Goal: Task Accomplishment & Management: Use online tool/utility

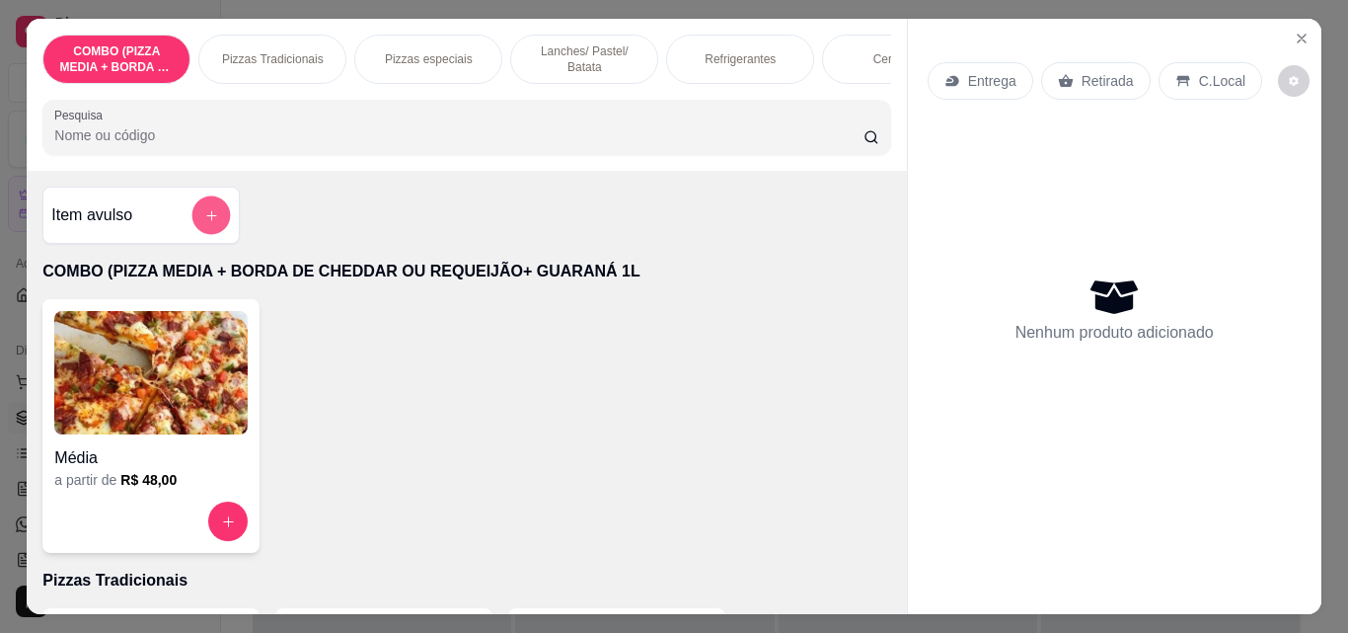
click at [205, 223] on icon "add-separate-item" at bounding box center [211, 215] width 15 height 15
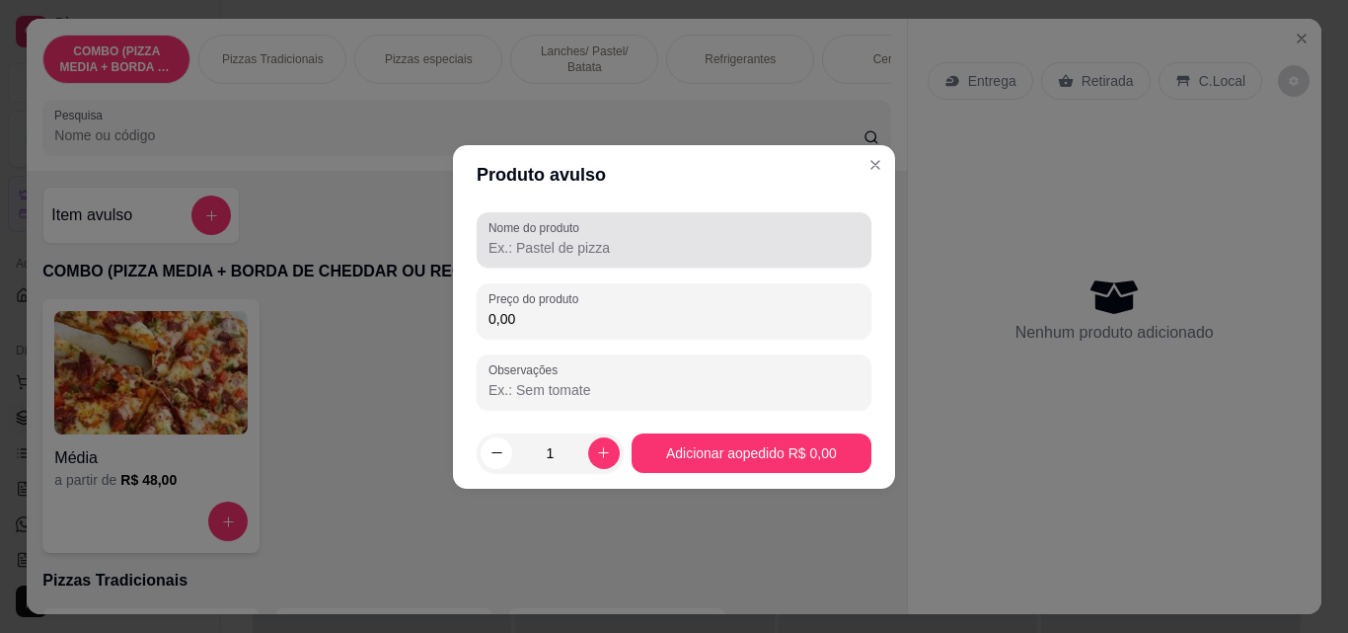
click at [516, 233] on label "Nome do produto" at bounding box center [537, 227] width 98 height 17
click at [516, 238] on input "Nome do produto" at bounding box center [673, 248] width 371 height 20
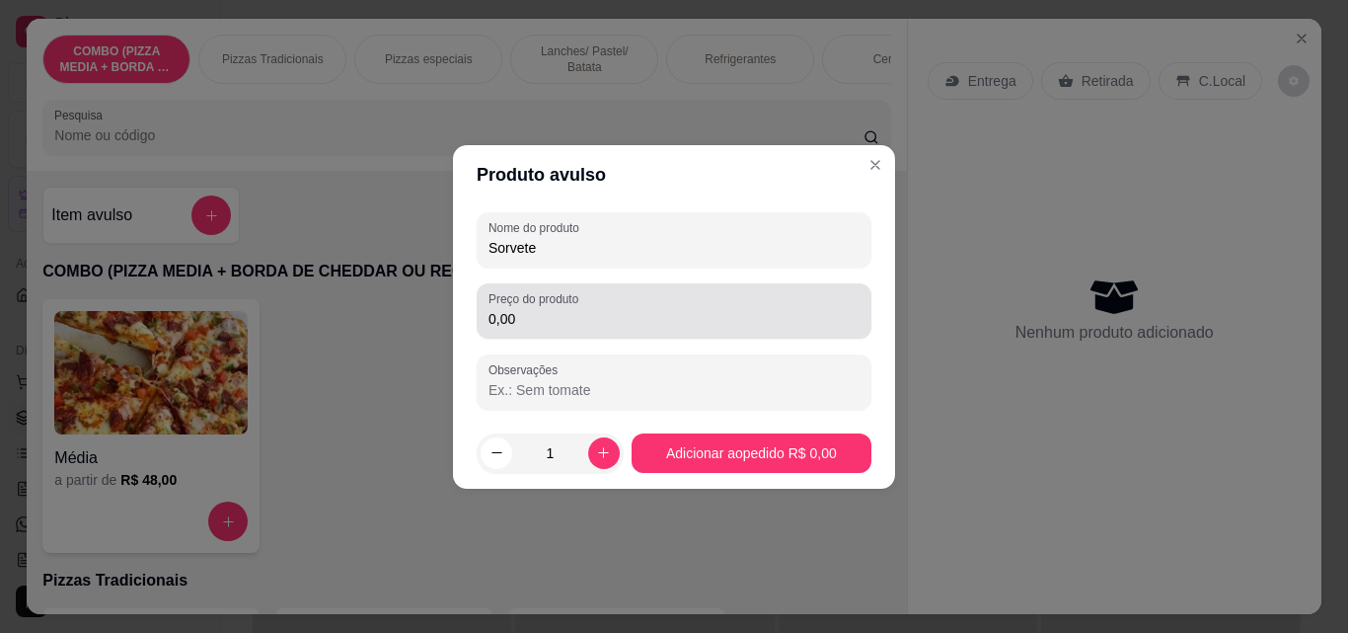
type input "Sorvete"
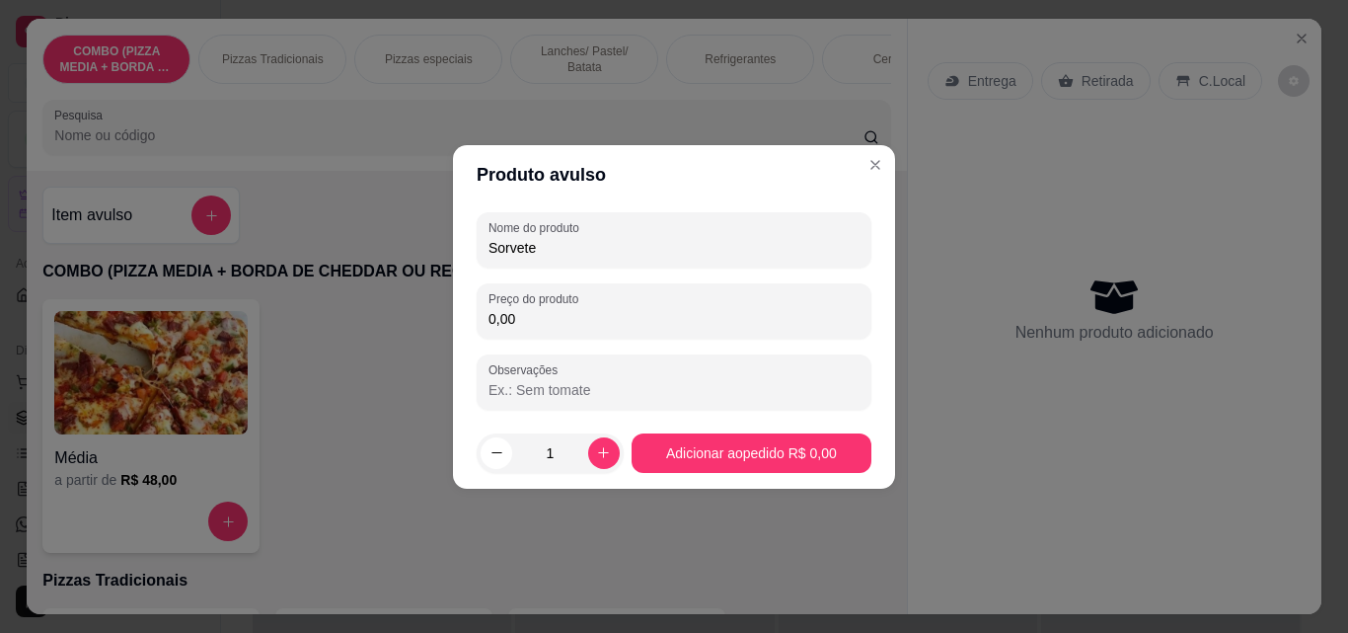
click at [572, 311] on input "0,00" at bounding box center [673, 319] width 371 height 20
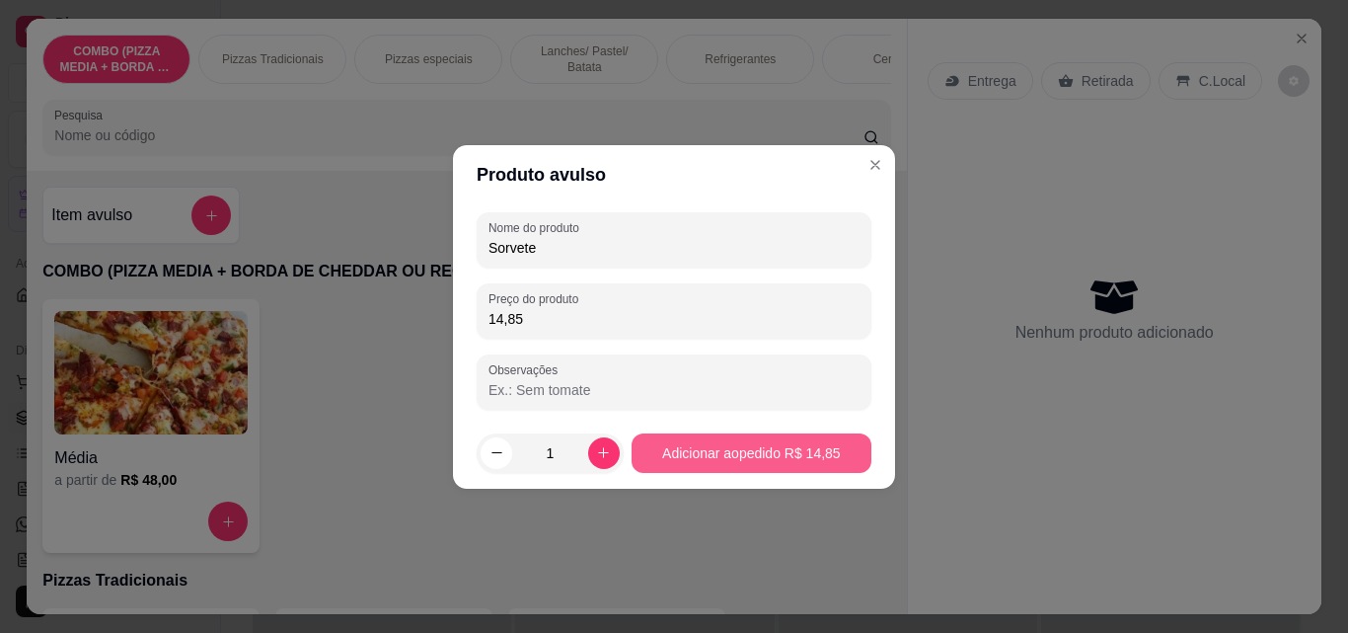
type input "14,85"
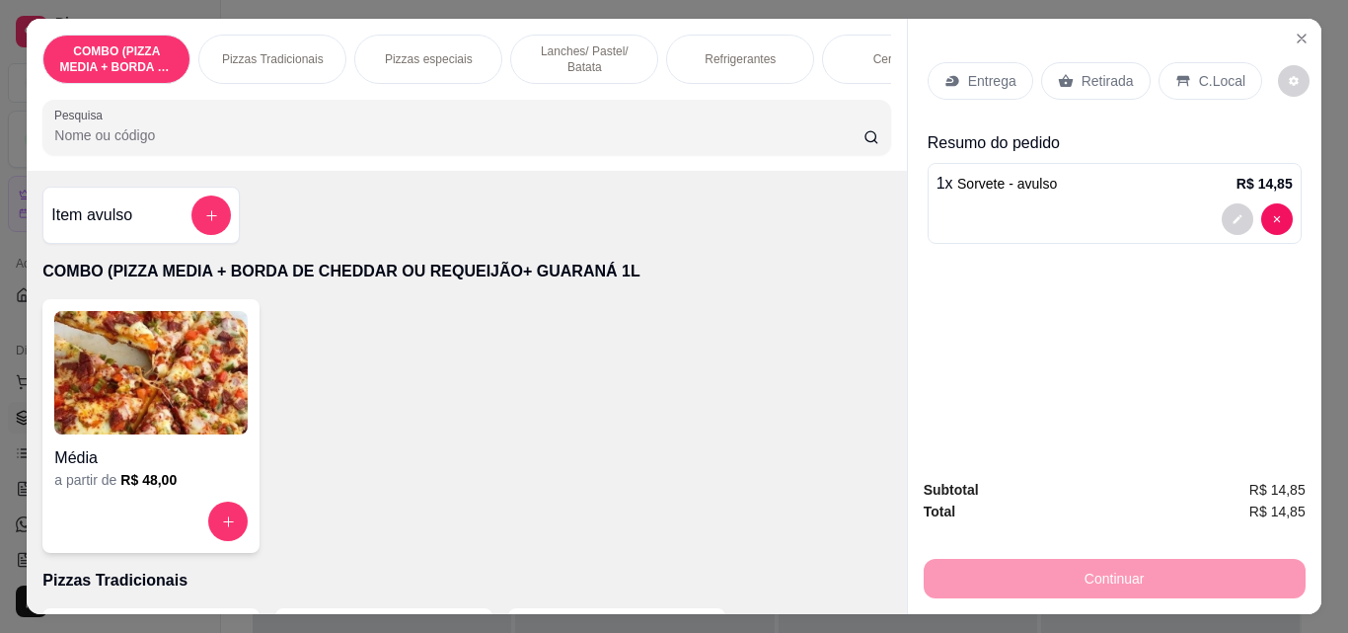
click at [1113, 72] on p "Retirada" at bounding box center [1108, 81] width 52 height 20
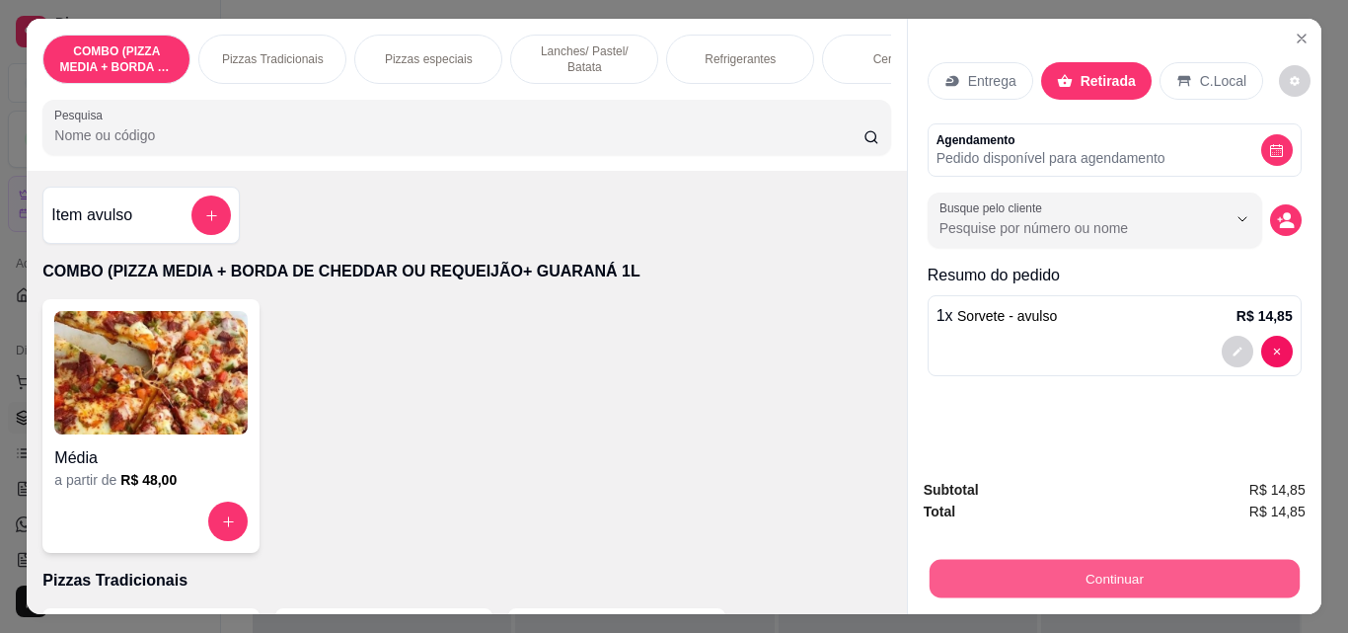
click at [1143, 559] on button "Continuar" at bounding box center [1114, 578] width 370 height 38
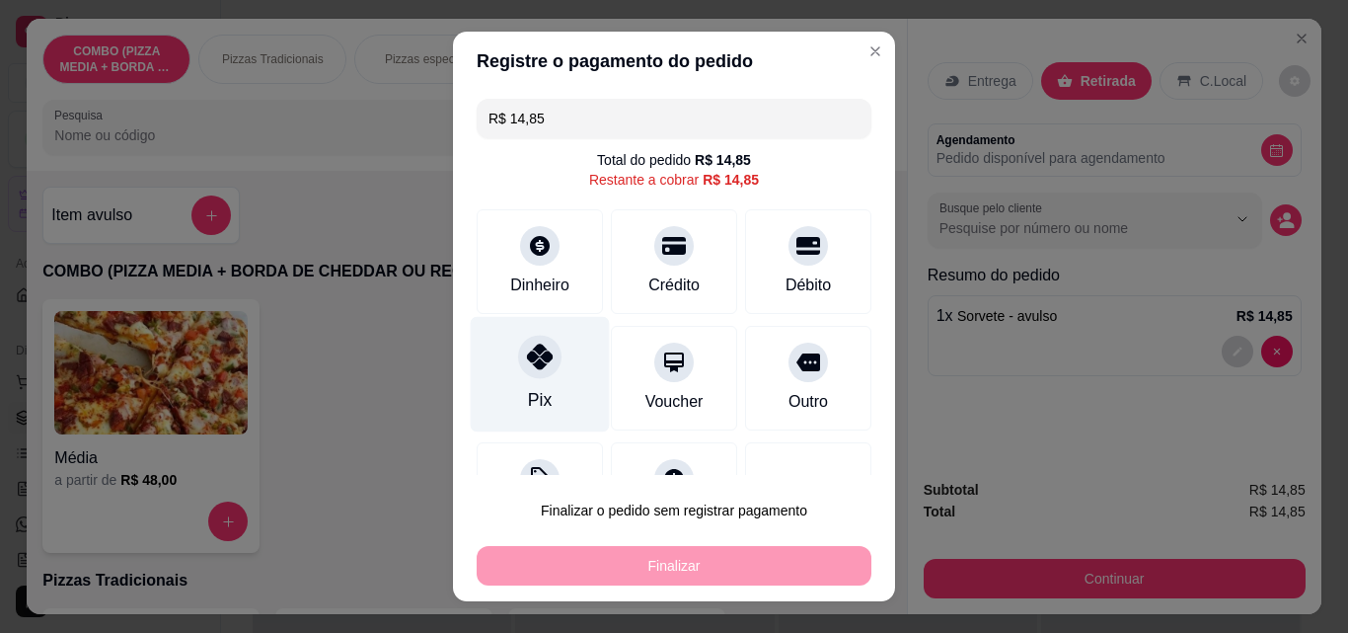
click at [518, 351] on div at bounding box center [539, 356] width 43 height 43
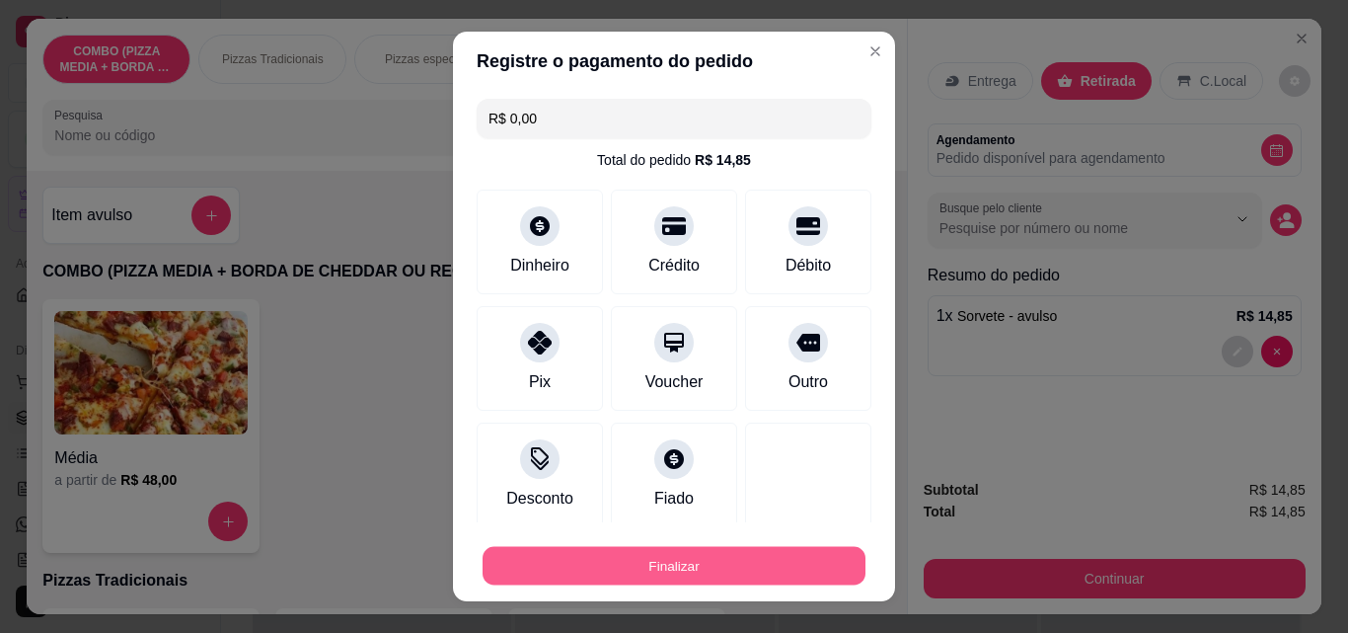
click at [700, 570] on button "Finalizar" at bounding box center [674, 566] width 383 height 38
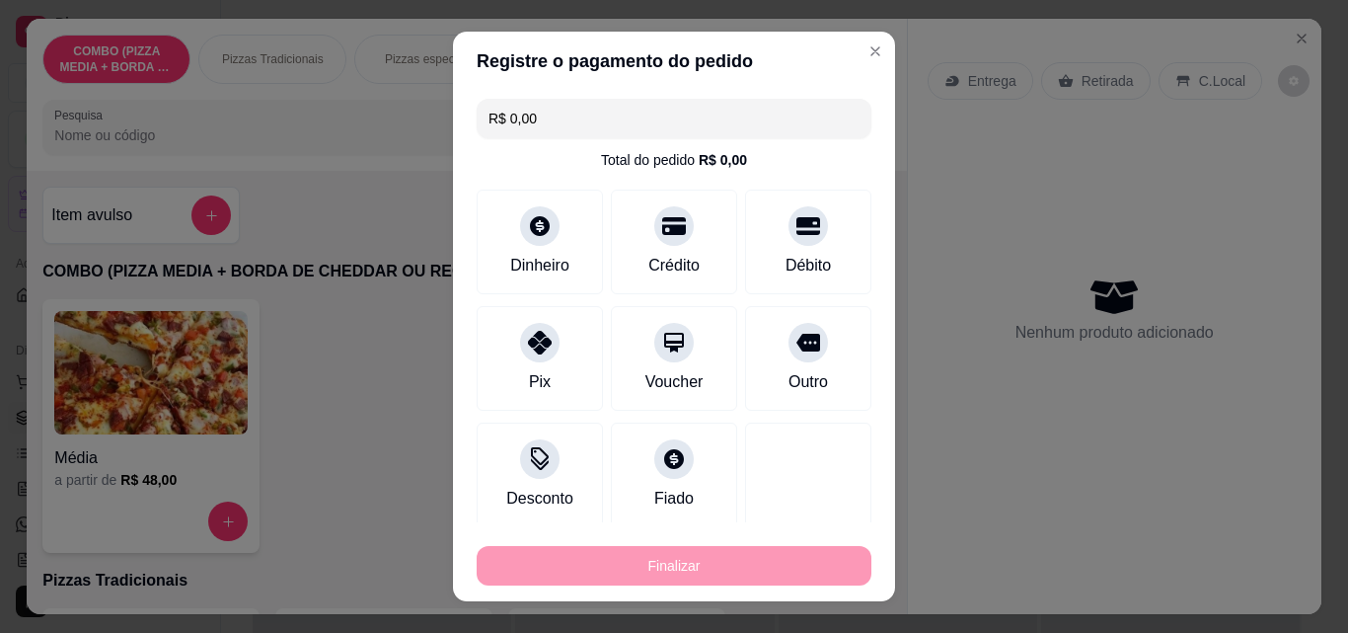
type input "-R$ 14,85"
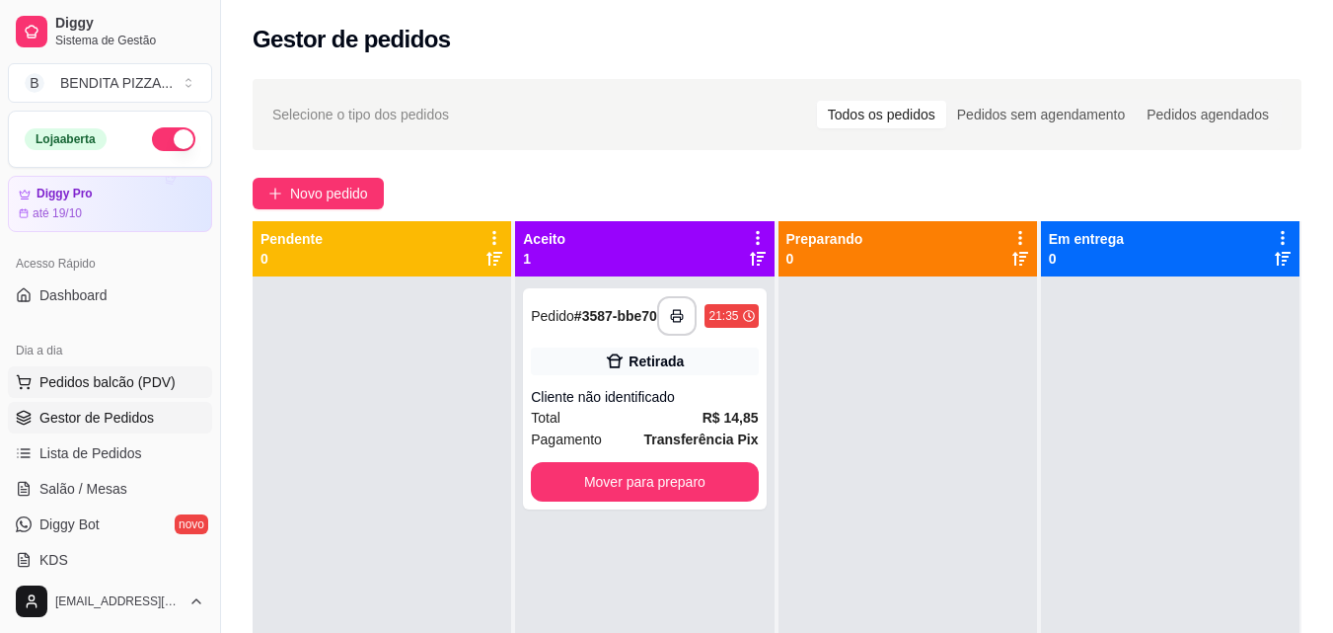
click at [116, 385] on span "Pedidos balcão (PDV)" at bounding box center [107, 382] width 136 height 20
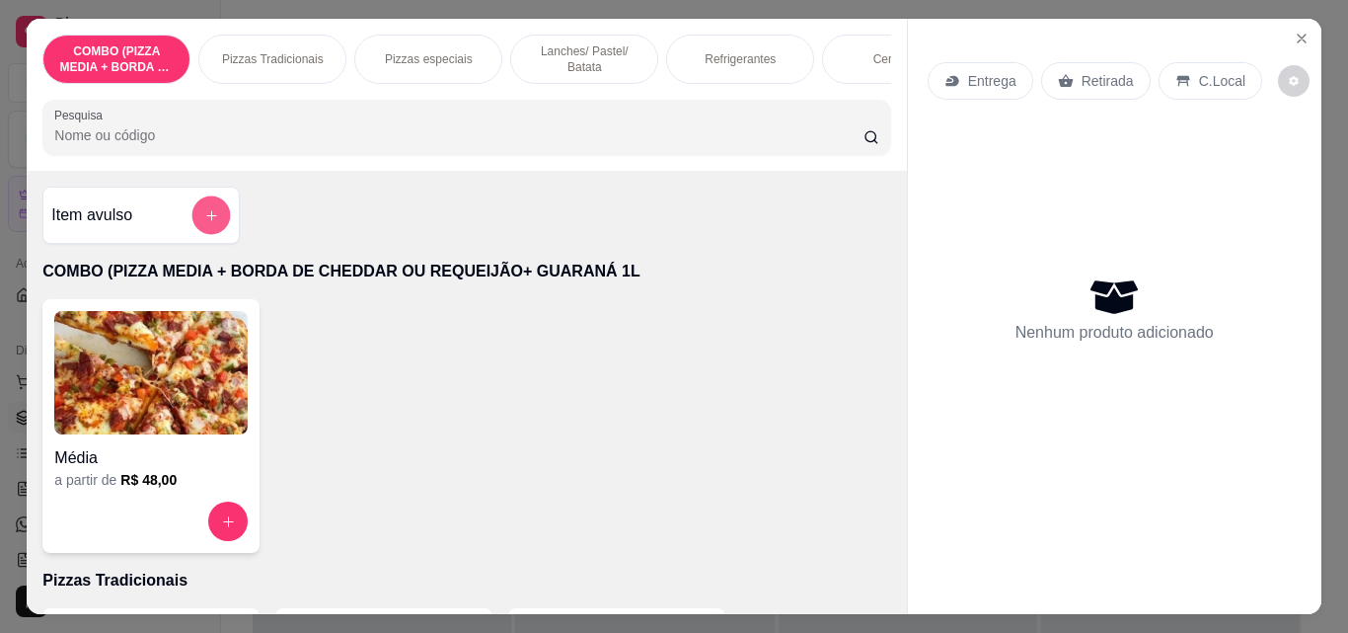
click at [215, 214] on button "add-separate-item" at bounding box center [211, 215] width 38 height 38
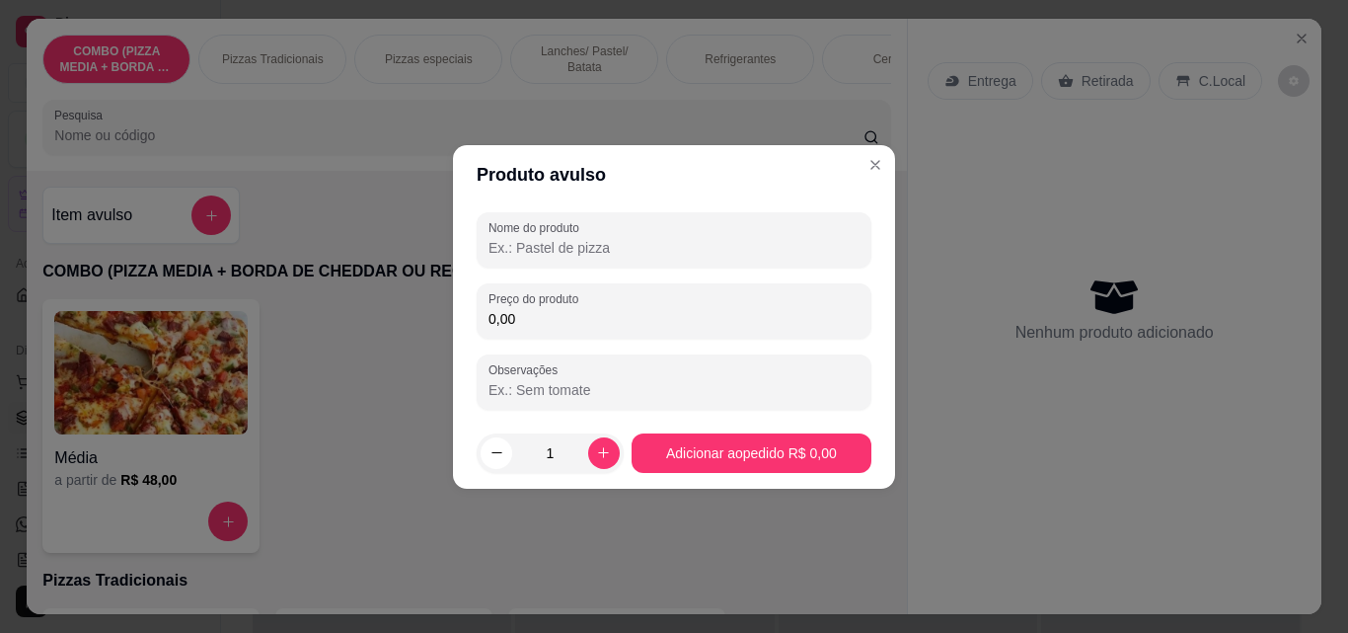
click at [570, 252] on input "Nome do produto" at bounding box center [673, 248] width 371 height 20
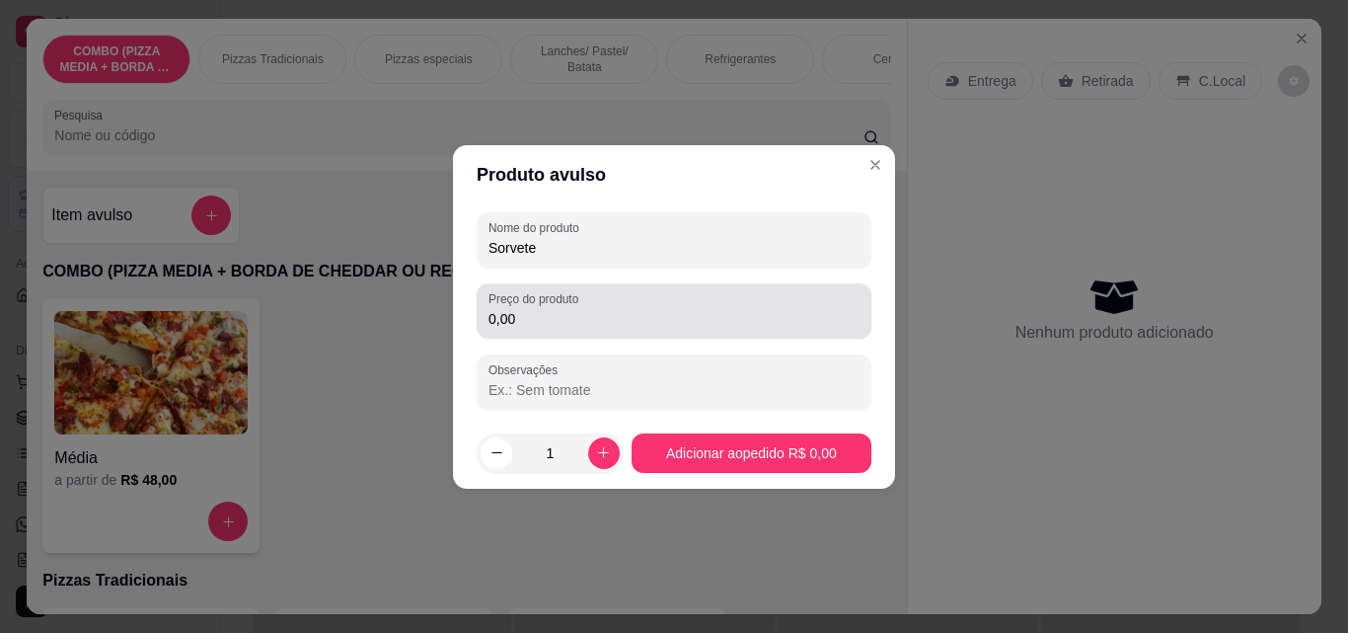
type input "Sorvete"
click at [577, 303] on label "Preço do produto" at bounding box center [536, 298] width 97 height 17
click at [577, 309] on input "0,00" at bounding box center [673, 319] width 371 height 20
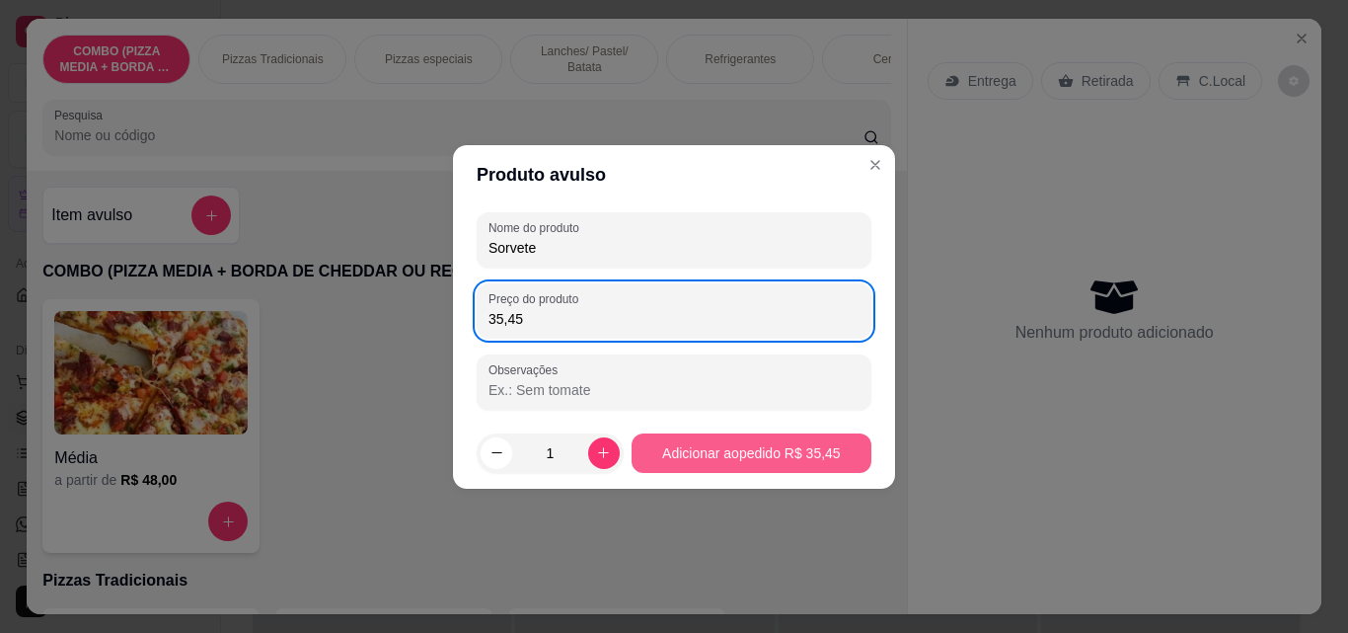
type input "35,45"
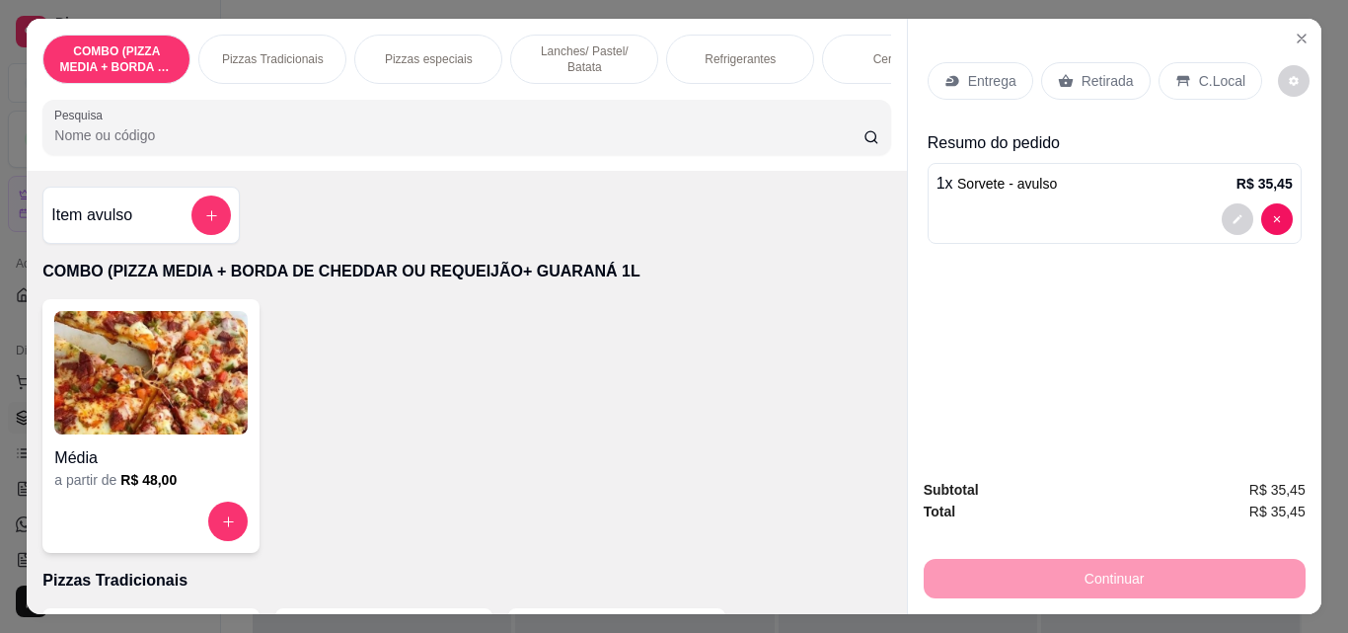
click at [1101, 78] on p "Retirada" at bounding box center [1108, 81] width 52 height 20
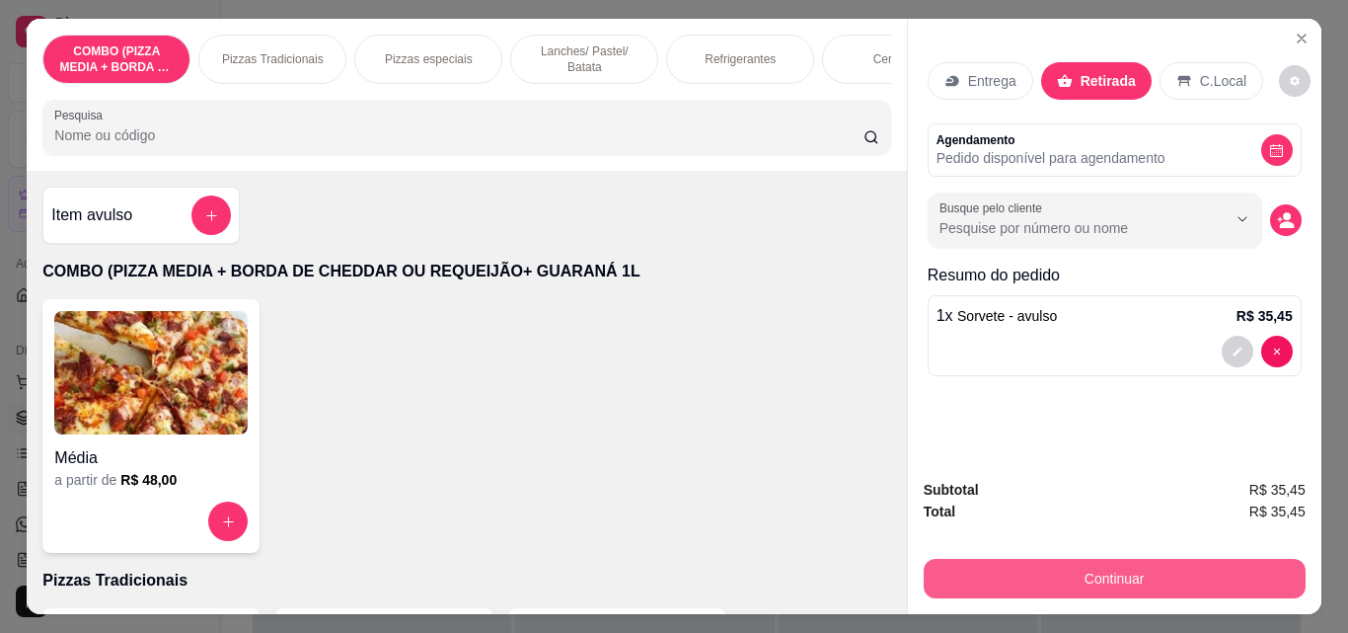
click at [1057, 565] on button "Continuar" at bounding box center [1115, 578] width 382 height 39
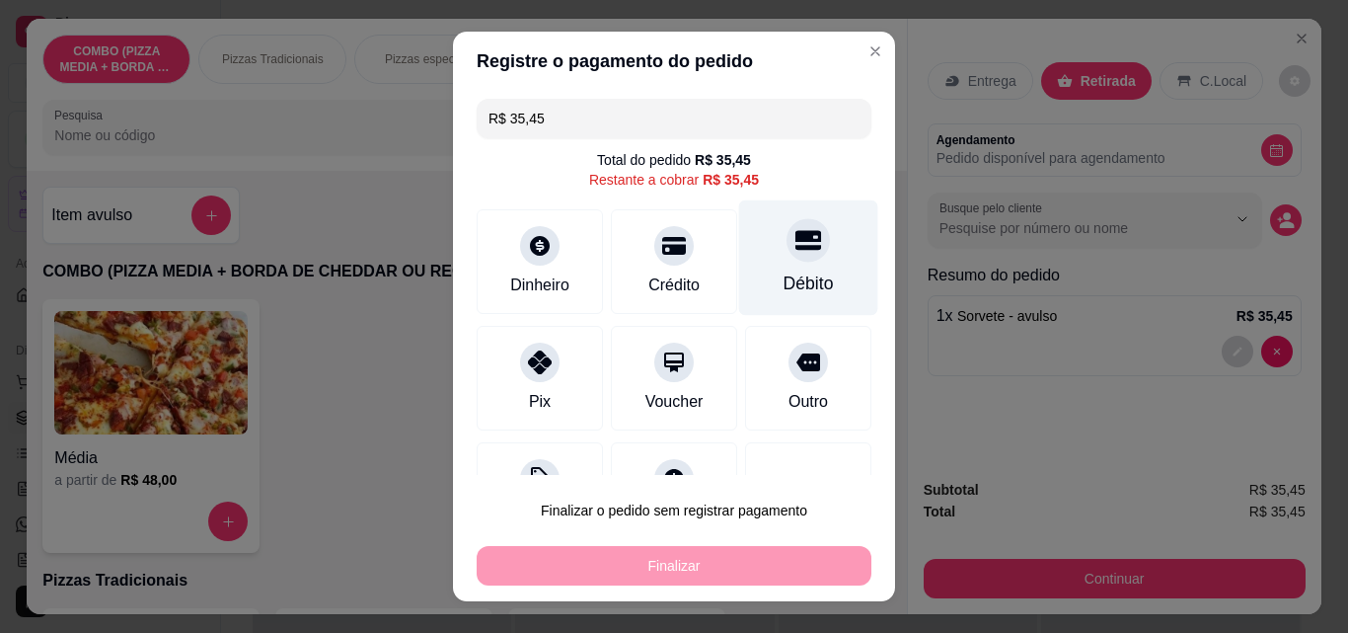
click at [792, 245] on div at bounding box center [808, 239] width 43 height 43
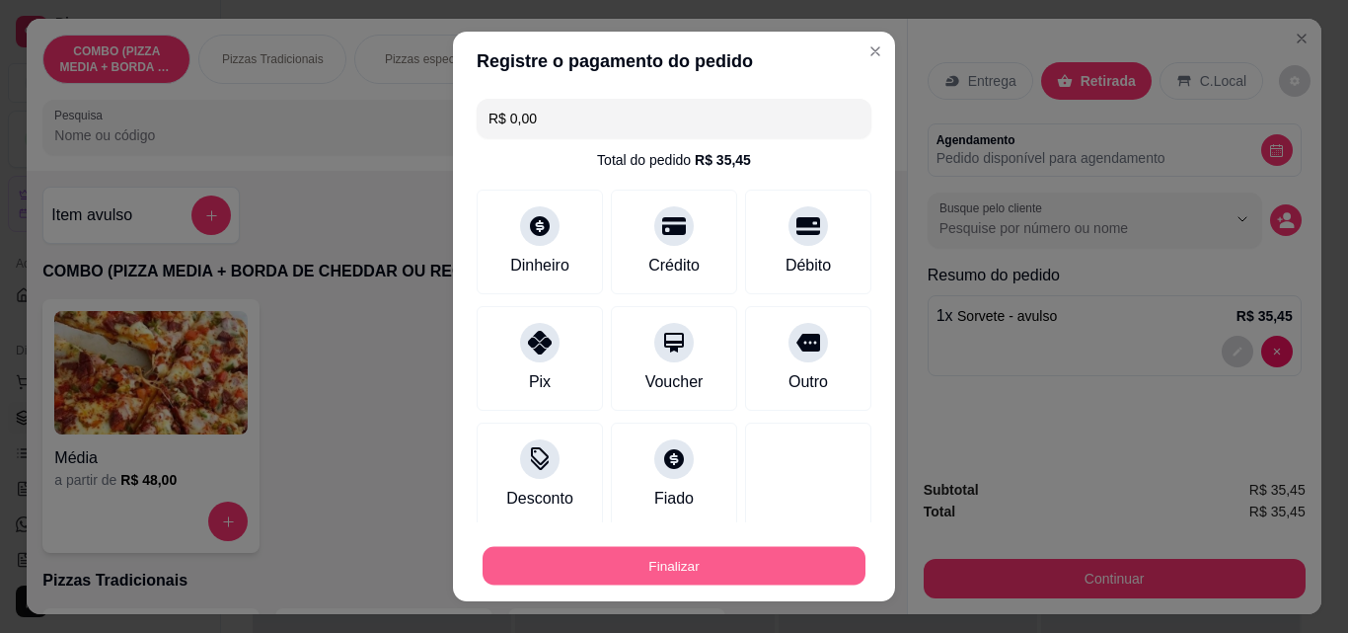
click at [737, 568] on button "Finalizar" at bounding box center [674, 566] width 383 height 38
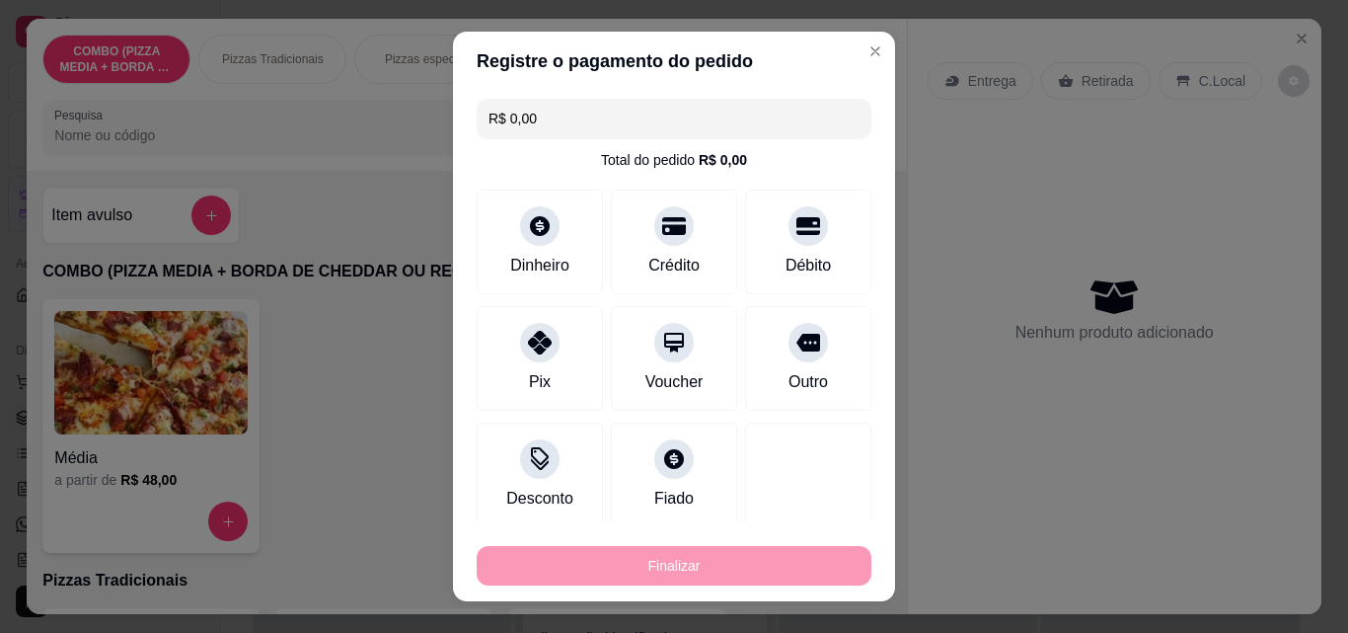
type input "-R$ 35,45"
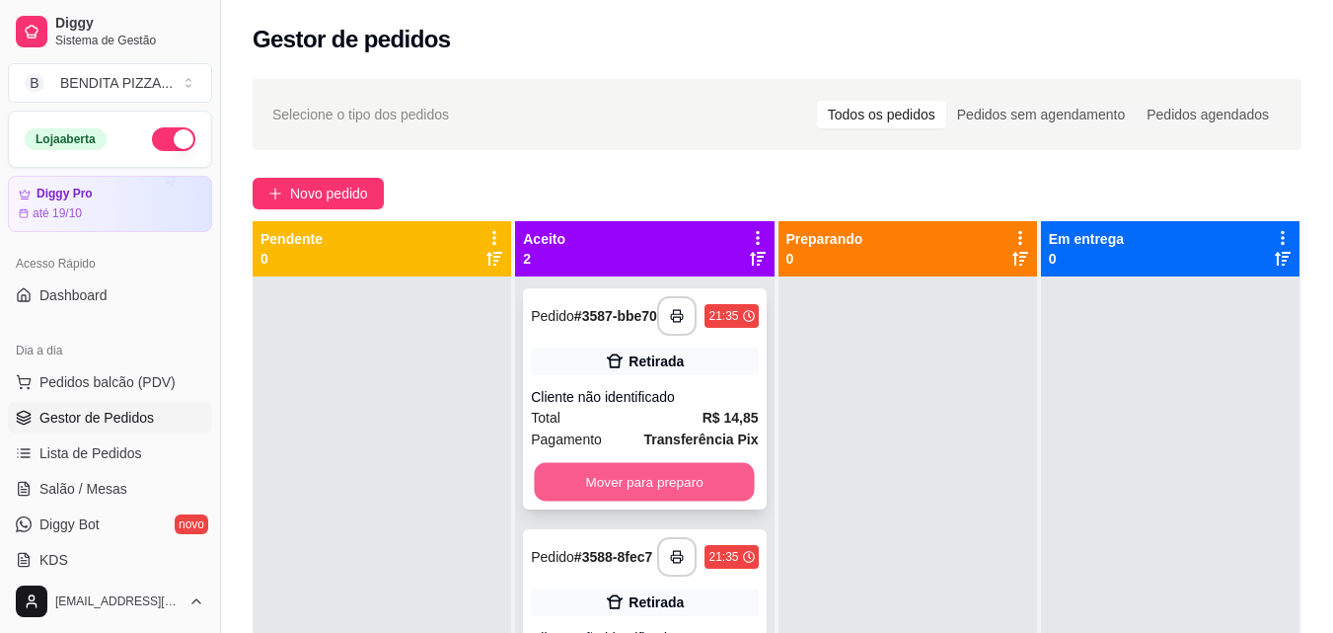
click at [723, 474] on button "Mover para preparo" at bounding box center [645, 482] width 220 height 38
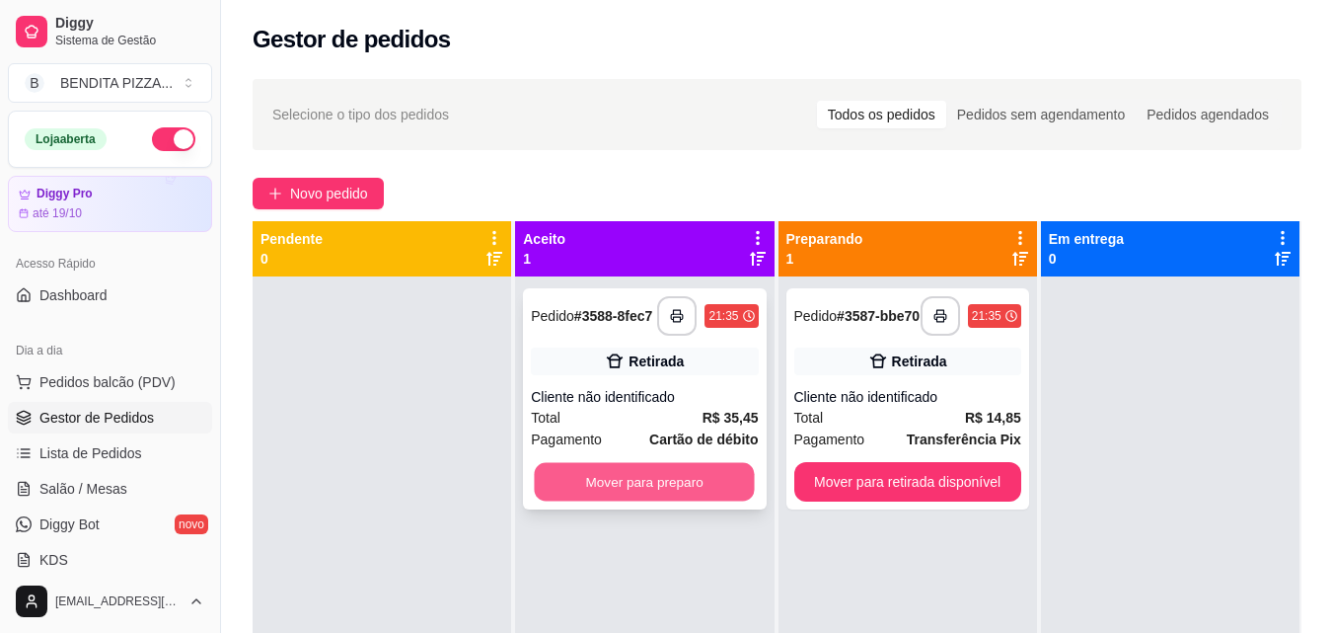
click at [731, 487] on button "Mover para preparo" at bounding box center [645, 482] width 220 height 38
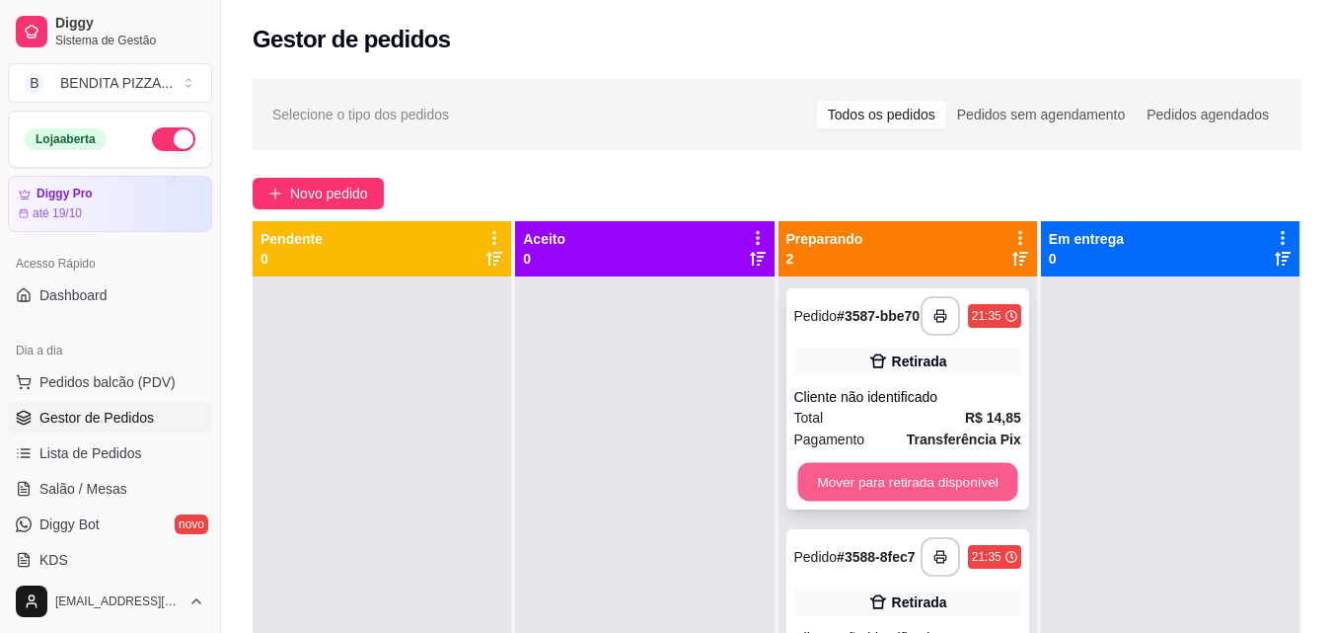
click at [883, 483] on button "Mover para retirada disponível" at bounding box center [907, 482] width 220 height 38
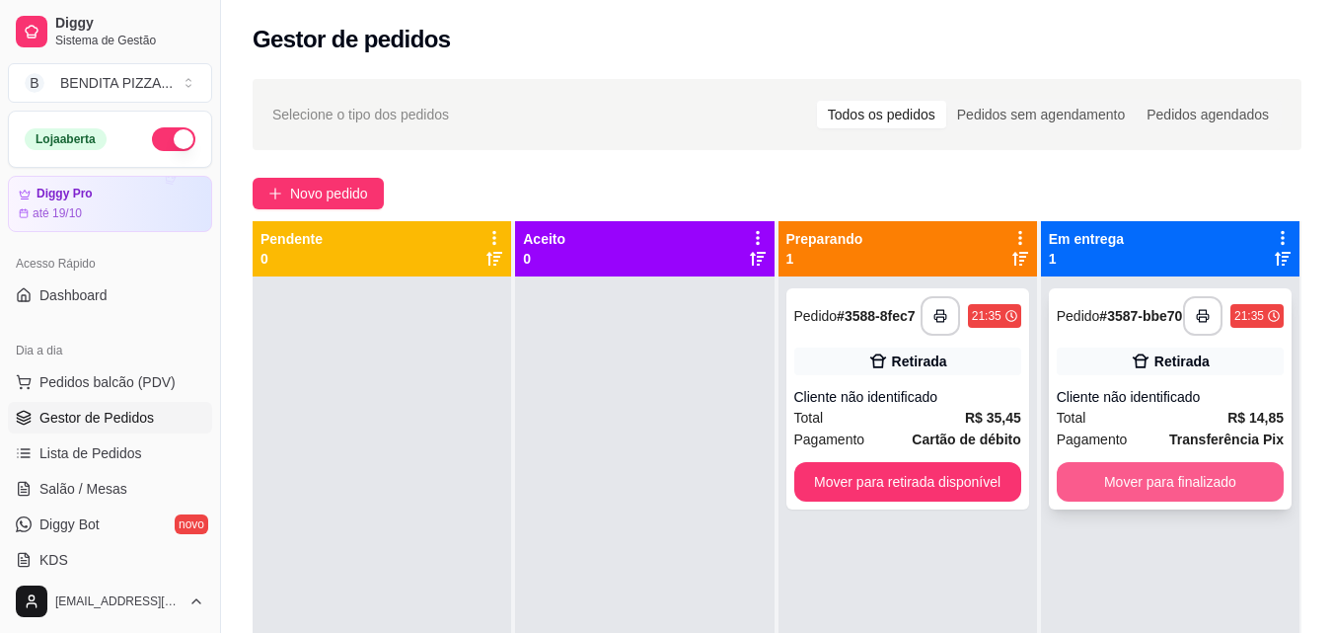
click at [1111, 485] on button "Mover para finalizado" at bounding box center [1170, 481] width 227 height 39
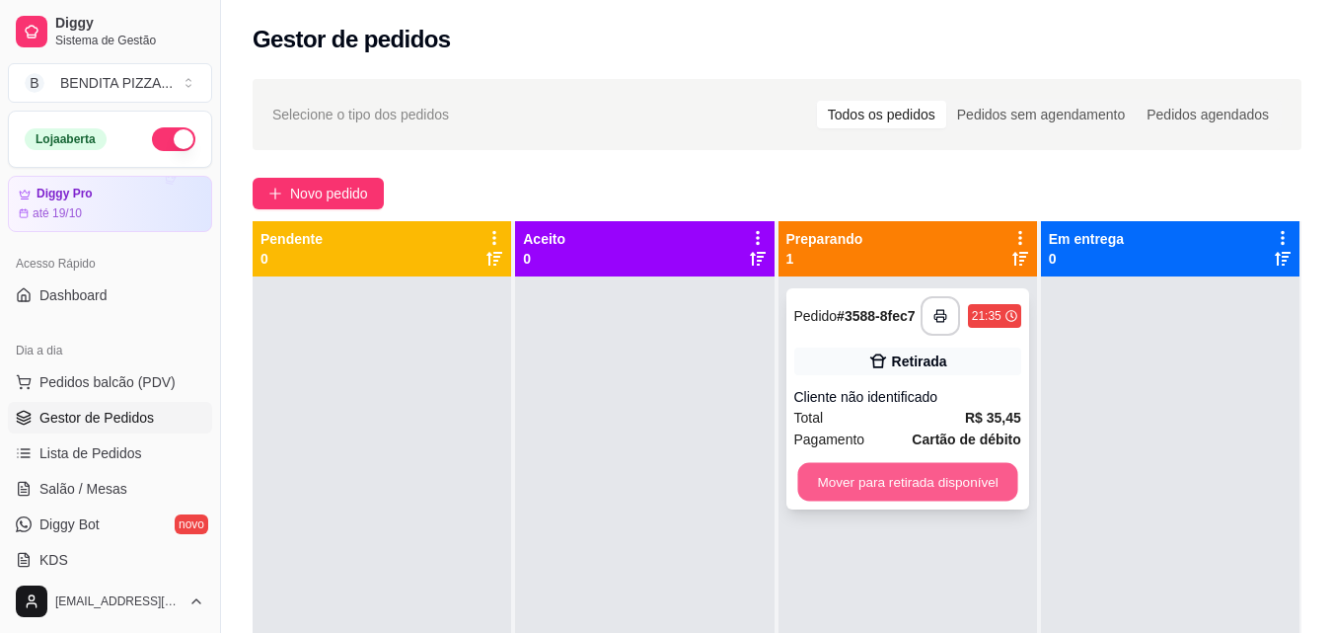
click at [944, 485] on button "Mover para retirada disponível" at bounding box center [907, 482] width 220 height 38
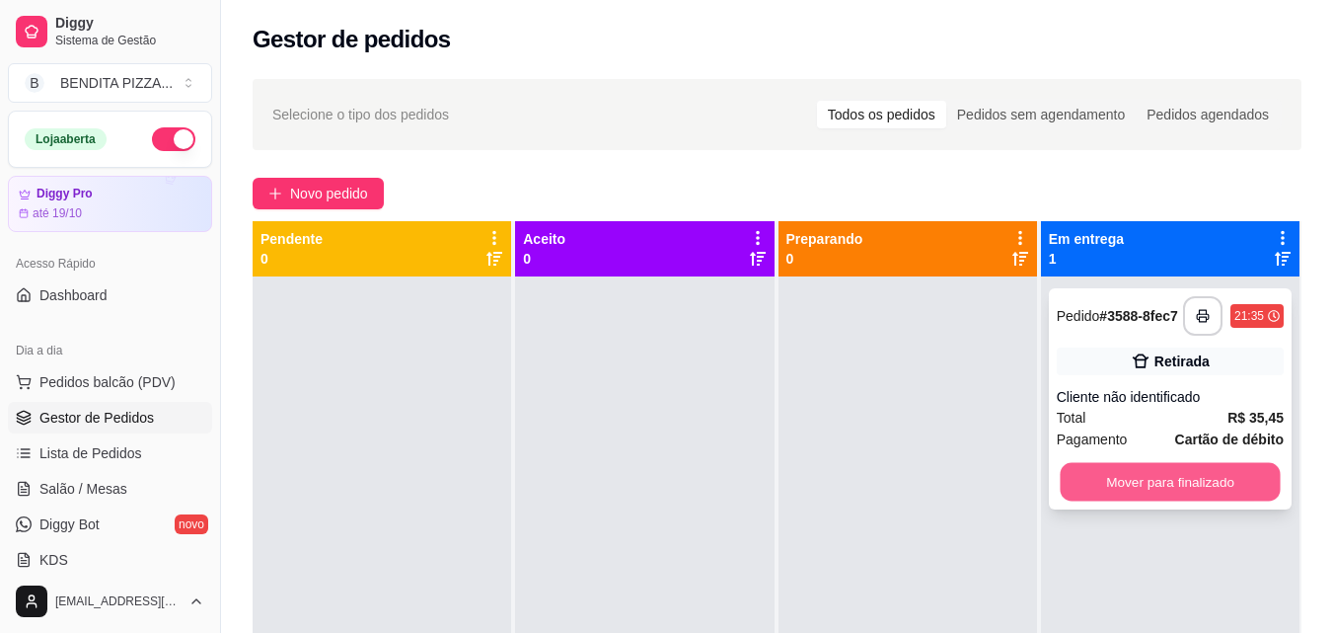
click at [1148, 475] on button "Mover para finalizado" at bounding box center [1170, 482] width 220 height 38
